Goal: Check status: Check status

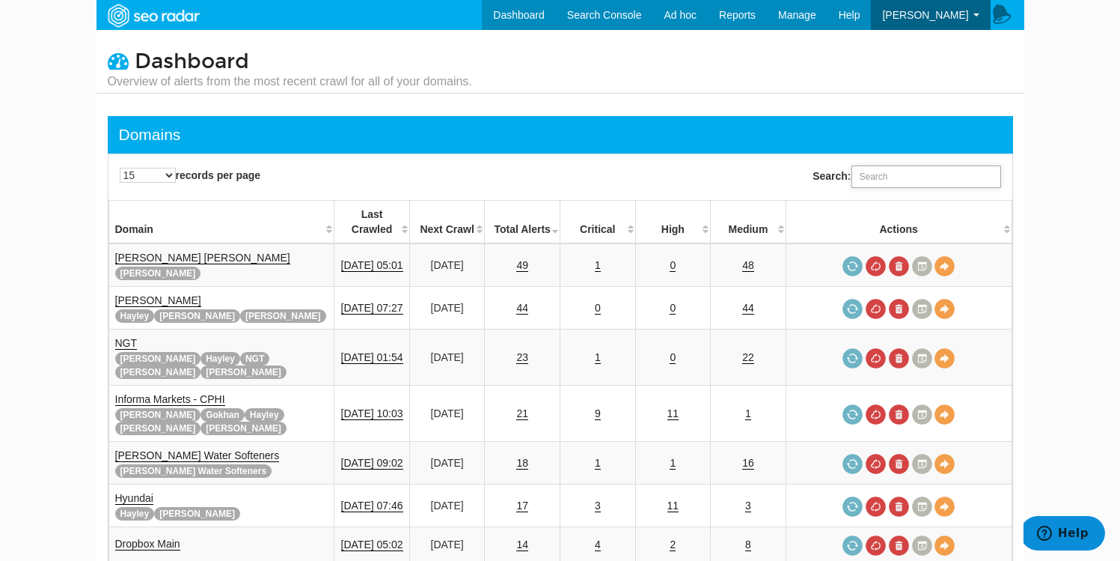
click at [874, 183] on input "Search:" at bounding box center [927, 176] width 150 height 22
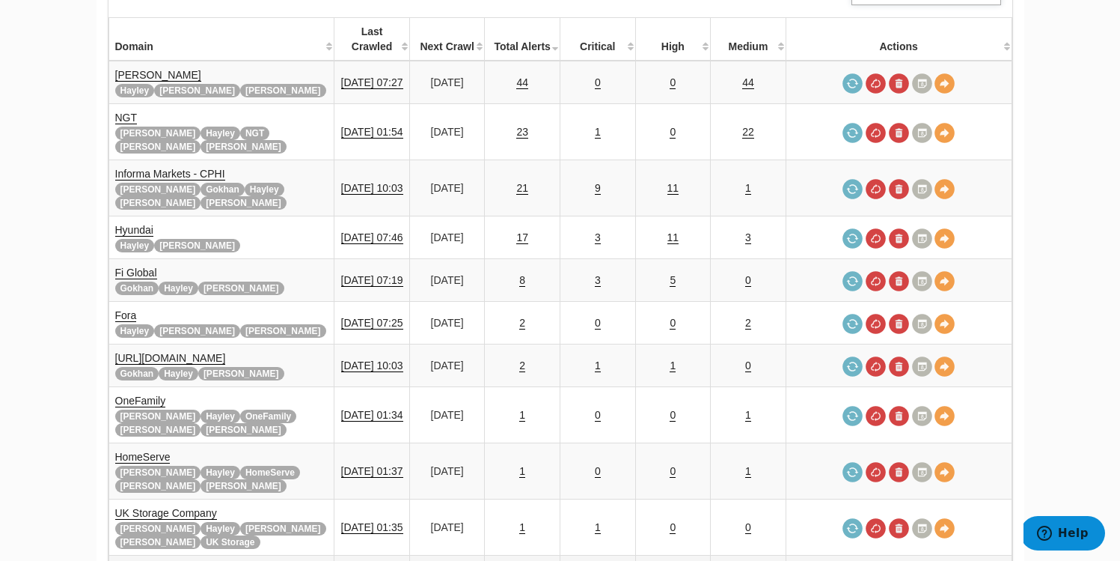
scroll to position [245, 0]
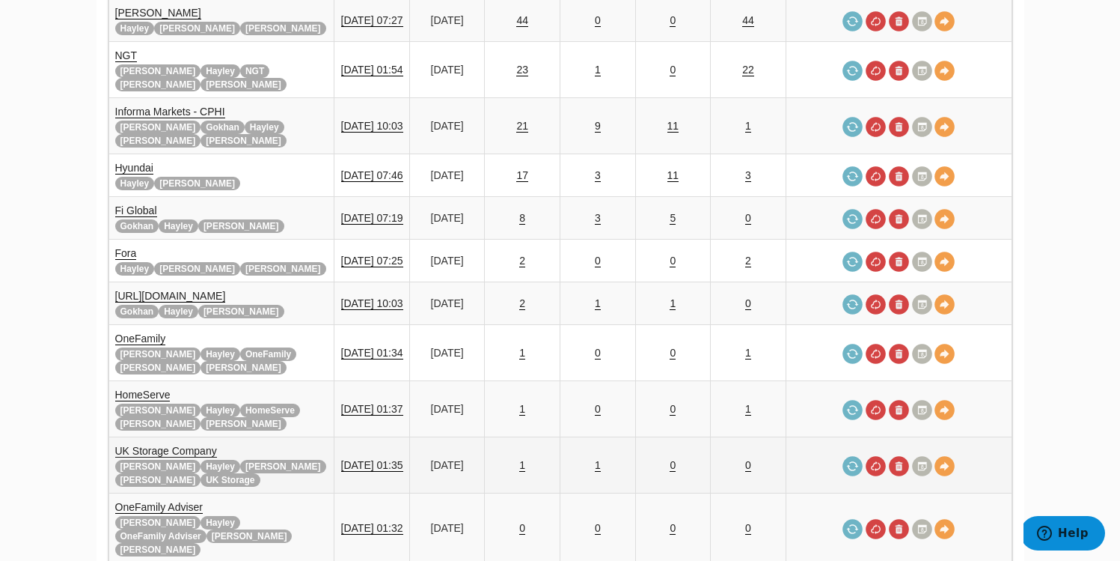
type input "[PERSON_NAME]"
click at [178, 445] on link "UK Storage Company" at bounding box center [166, 451] width 102 height 13
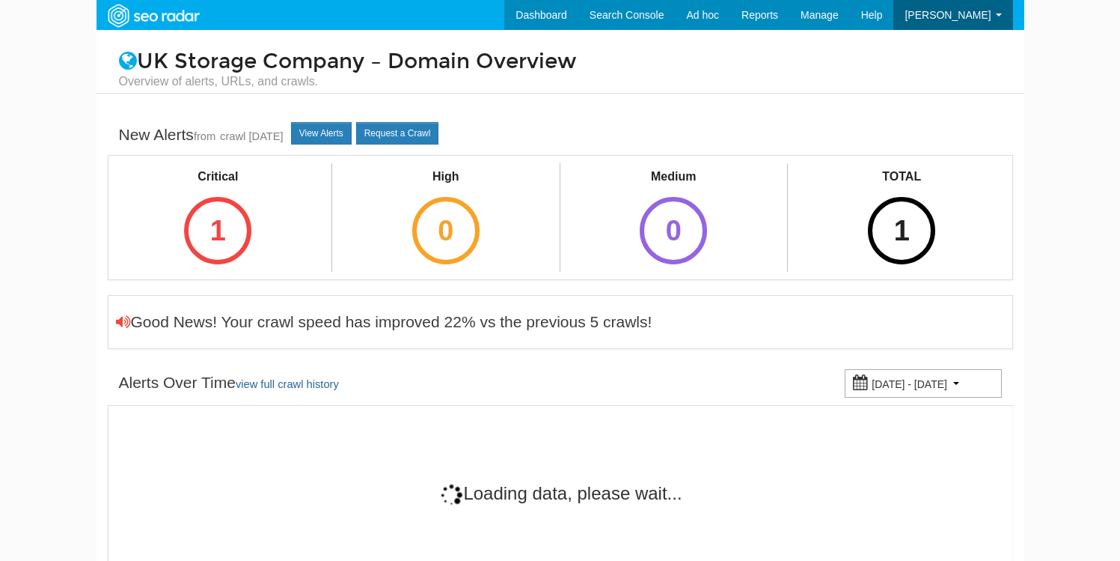
scroll to position [60, 0]
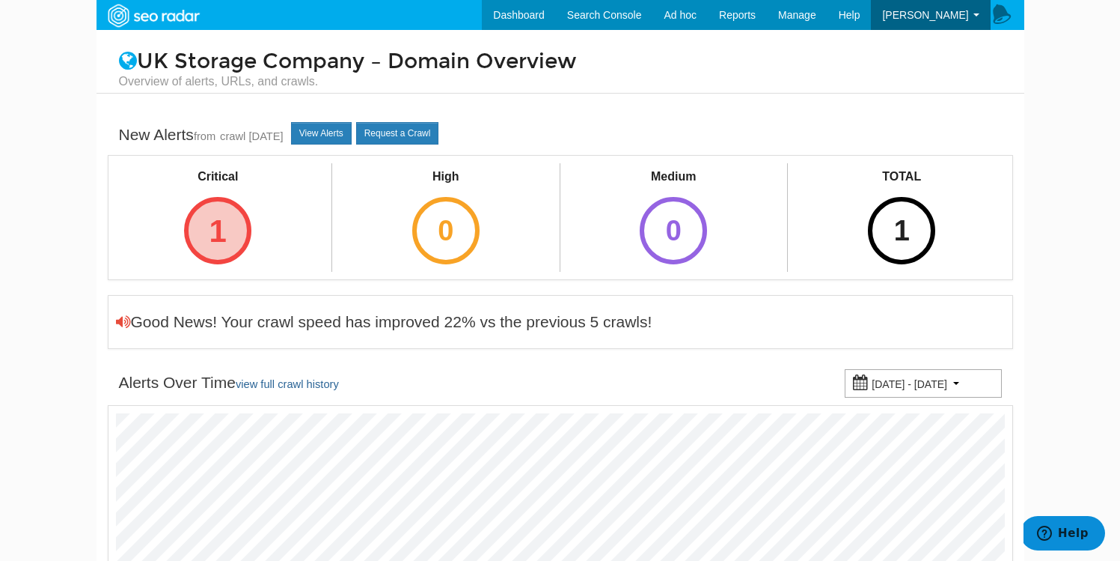
click at [243, 250] on div "1" at bounding box center [217, 230] width 67 height 67
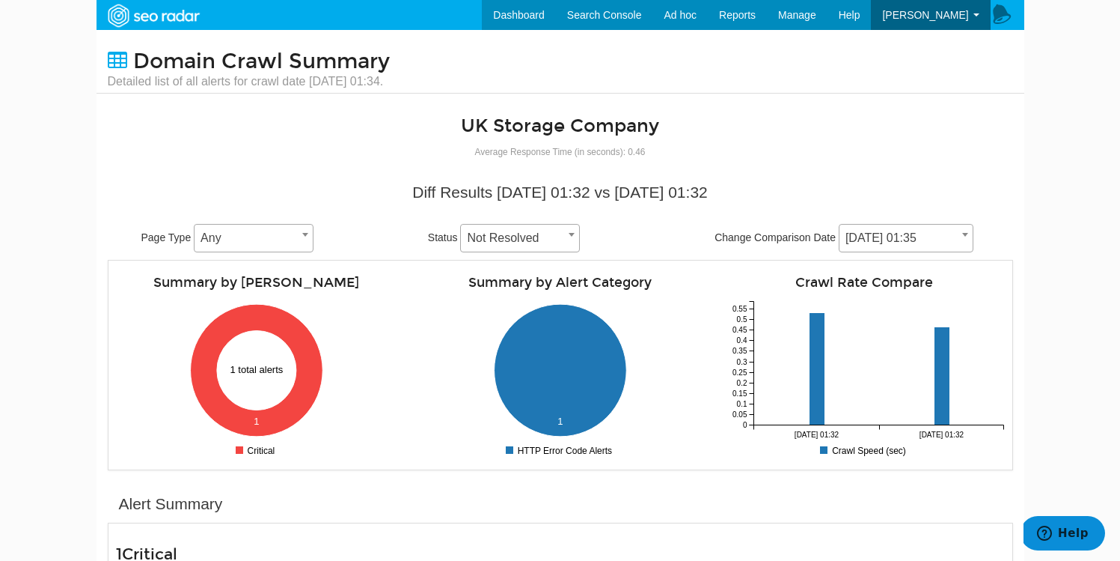
scroll to position [302, 0]
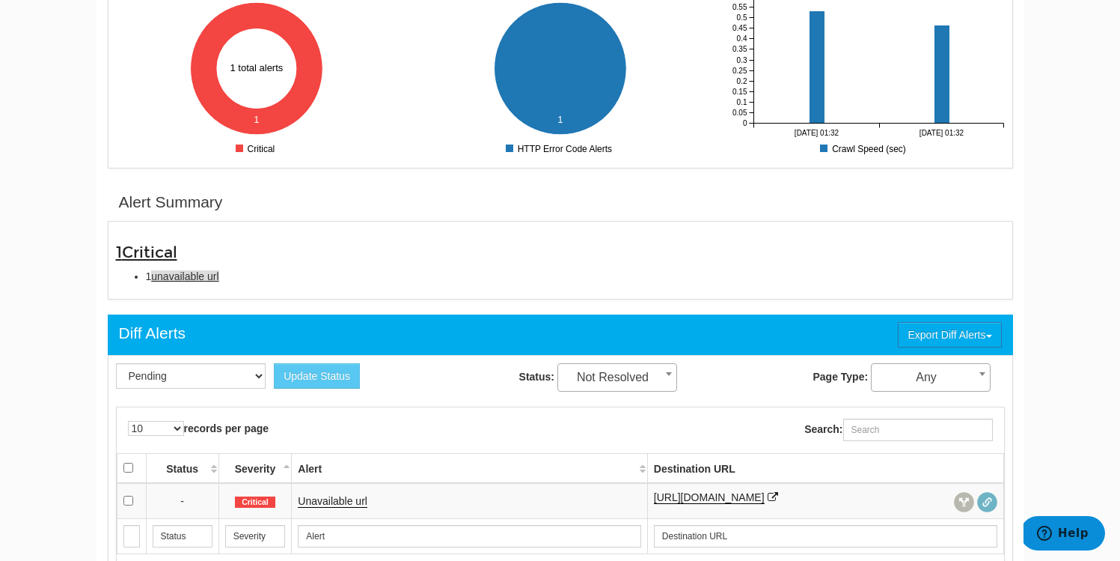
click at [204, 274] on span "unavailable url" at bounding box center [184, 276] width 67 height 12
type input "unavailable url"
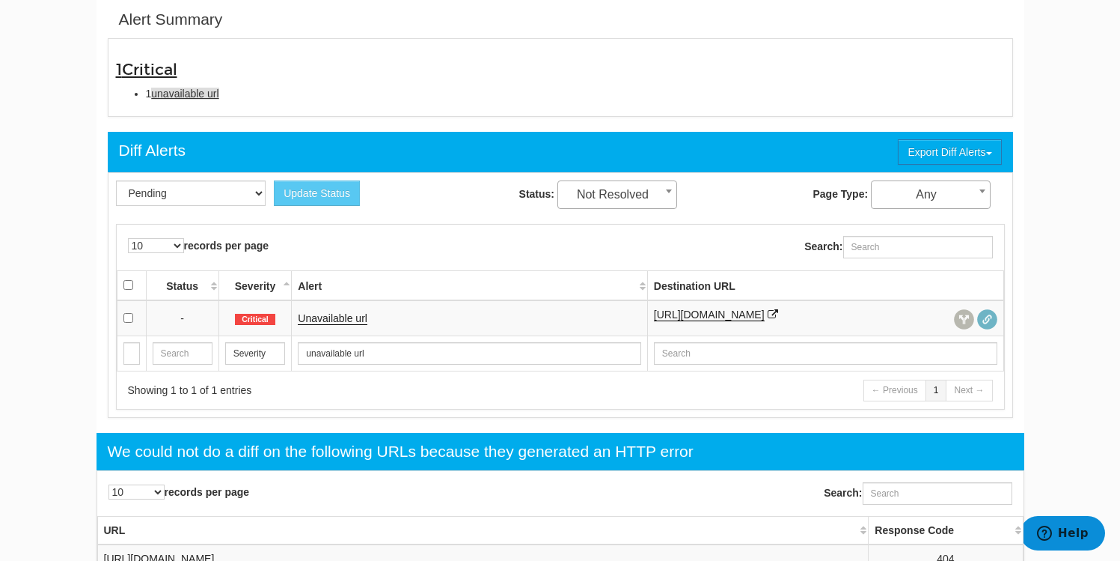
scroll to position [486, 0]
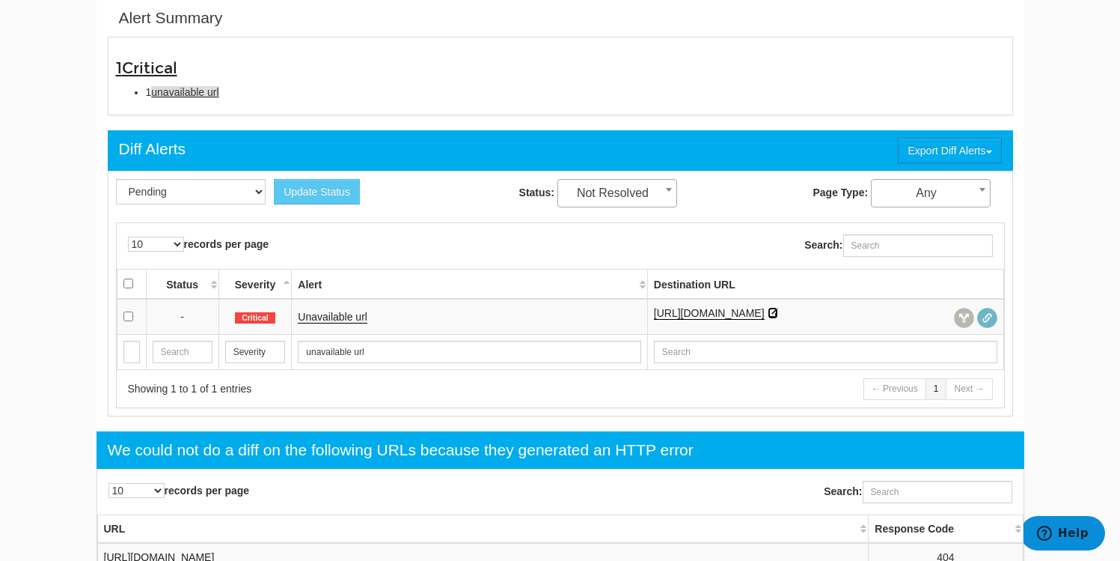
click at [778, 310] on link at bounding box center [773, 313] width 10 height 12
